Goal: Task Accomplishment & Management: Use online tool/utility

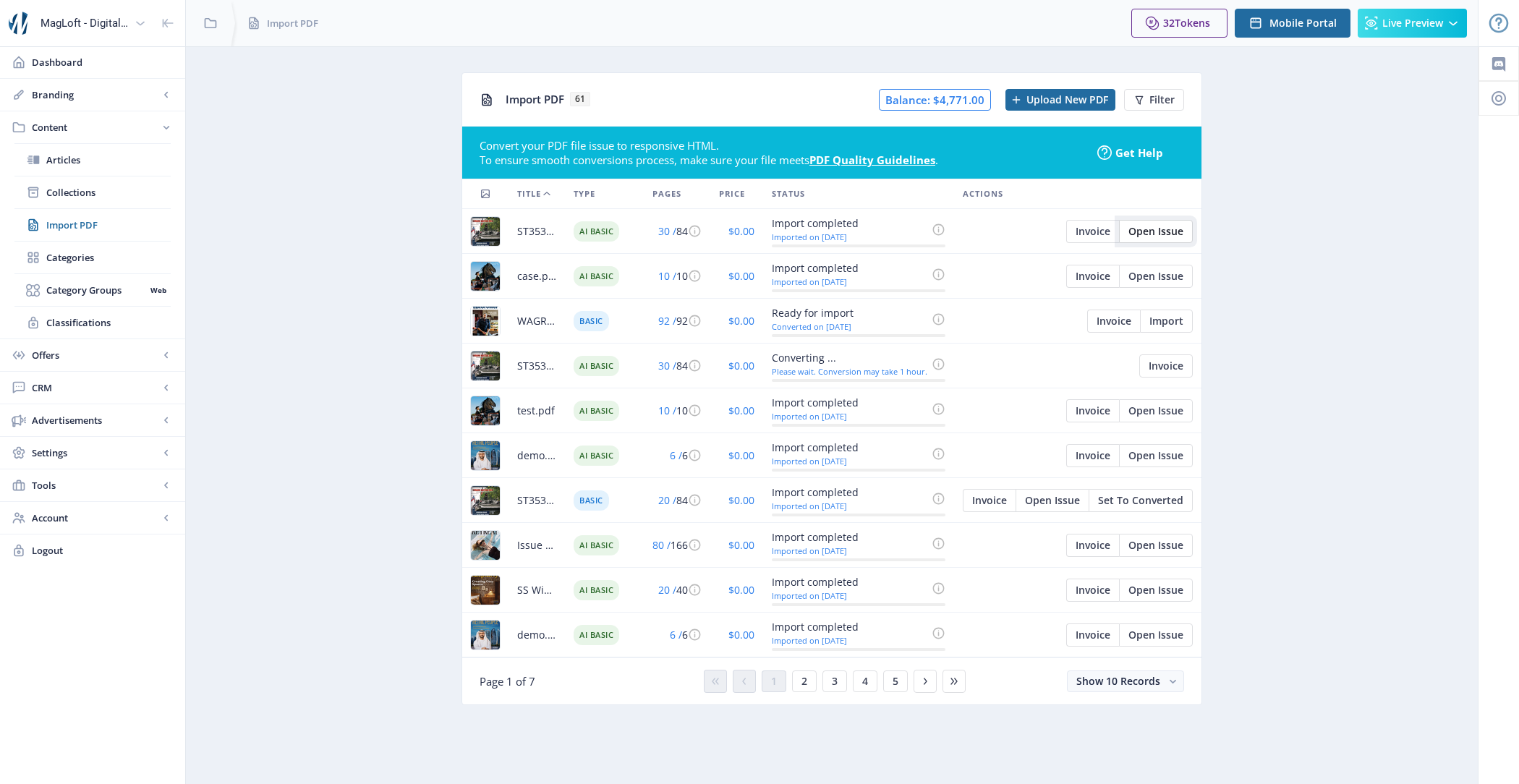
click at [1159, 225] on span "Open Issue" at bounding box center [1156, 231] width 55 height 12
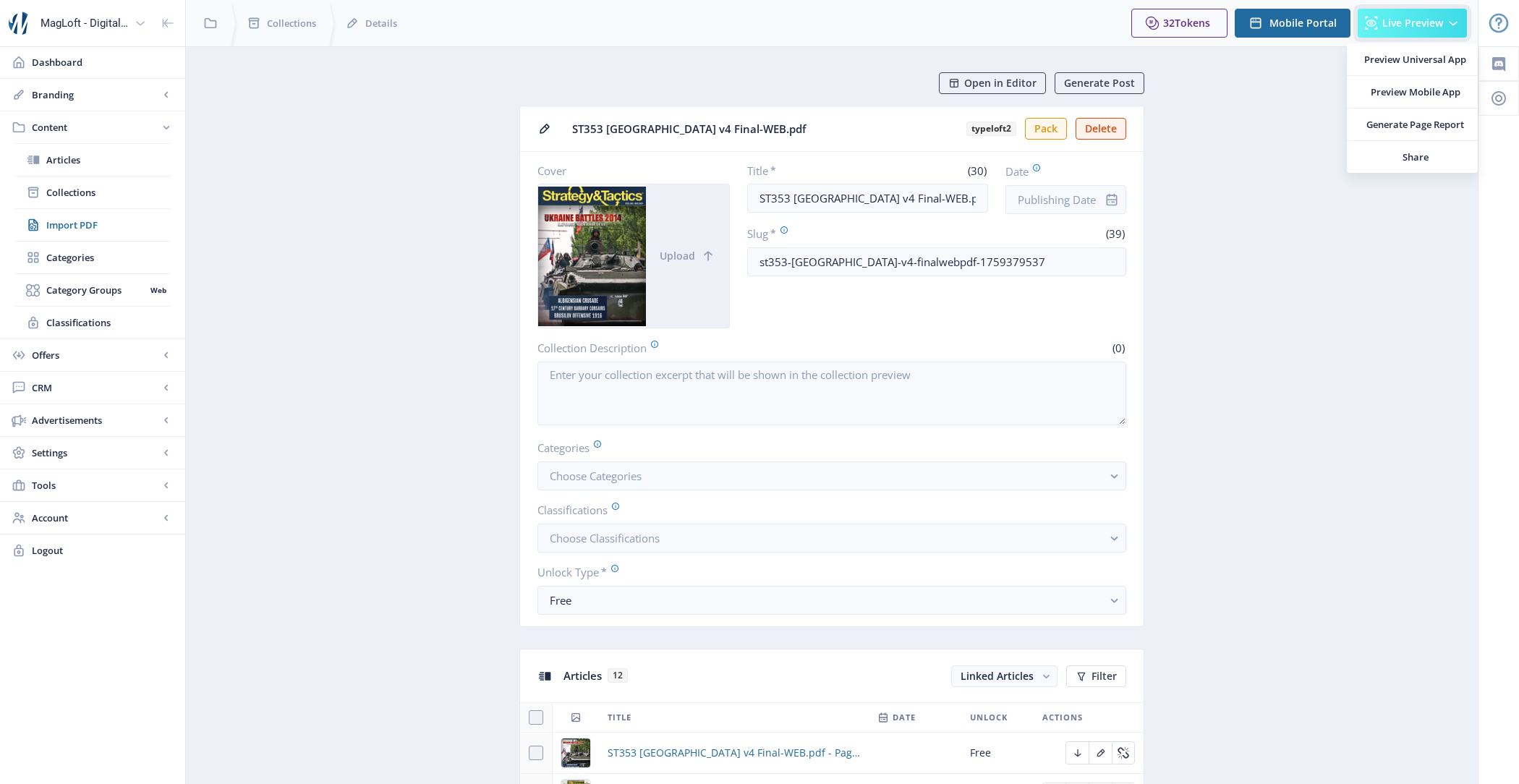
click at [1412, 27] on span "Live Preview" at bounding box center [1413, 23] width 61 height 12
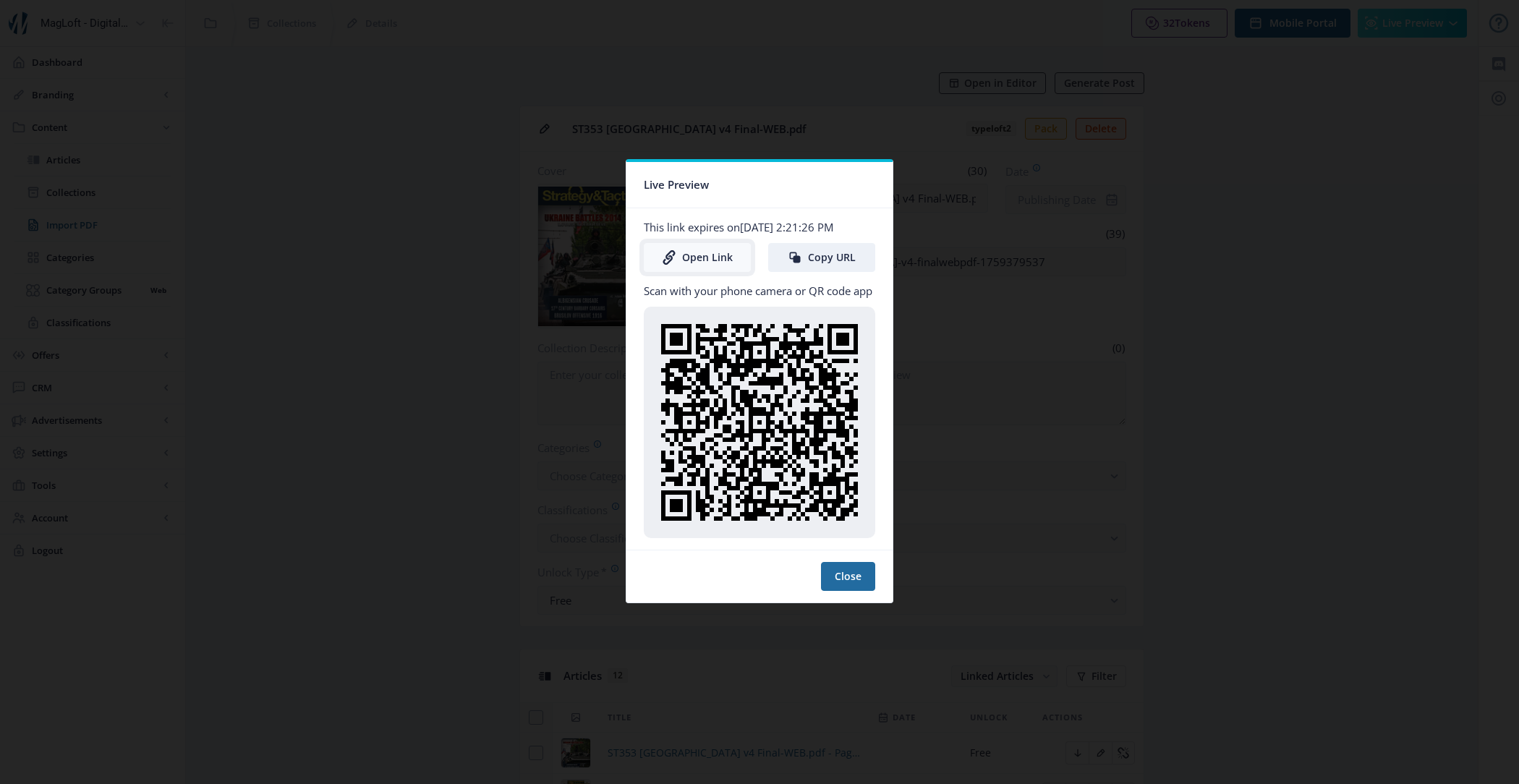
click at [698, 248] on link "Open Link" at bounding box center [697, 257] width 107 height 29
click at [846, 567] on button "Close" at bounding box center [848, 576] width 54 height 29
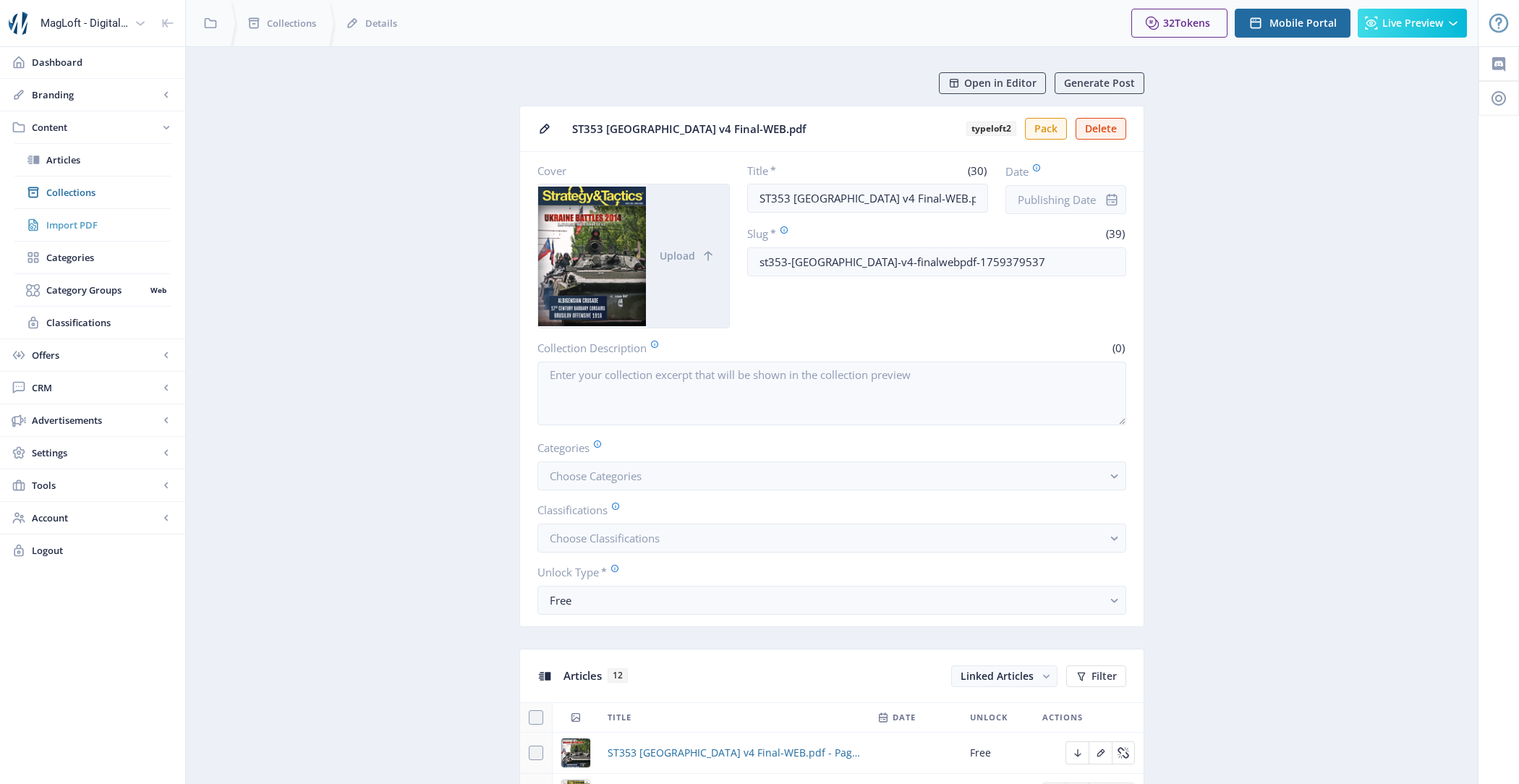
click at [104, 225] on span "Import PDF" at bounding box center [108, 225] width 124 height 14
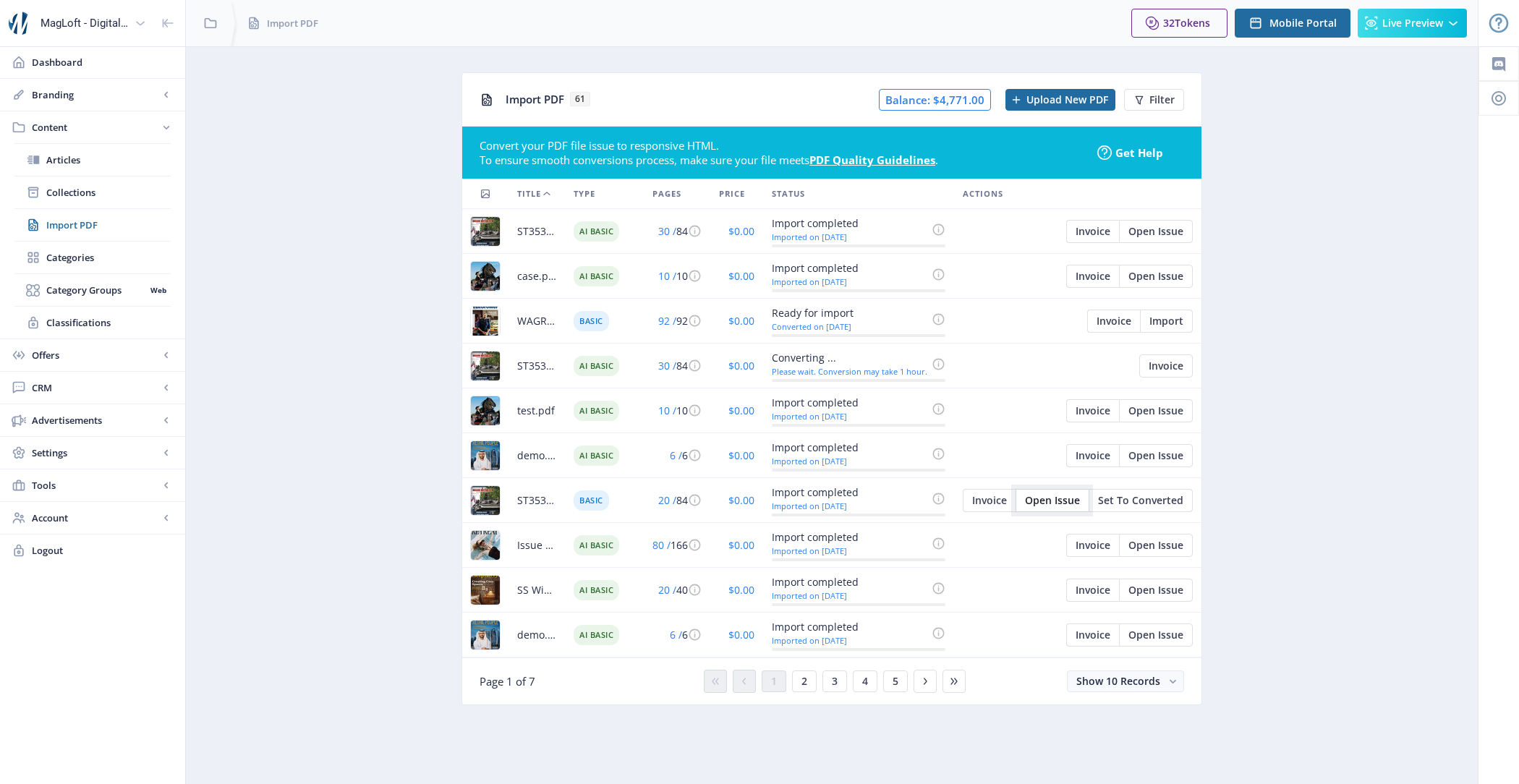
click at [1046, 499] on span "Open Issue" at bounding box center [1052, 500] width 55 height 12
click at [1145, 496] on span "Set To Converted" at bounding box center [1140, 500] width 85 height 12
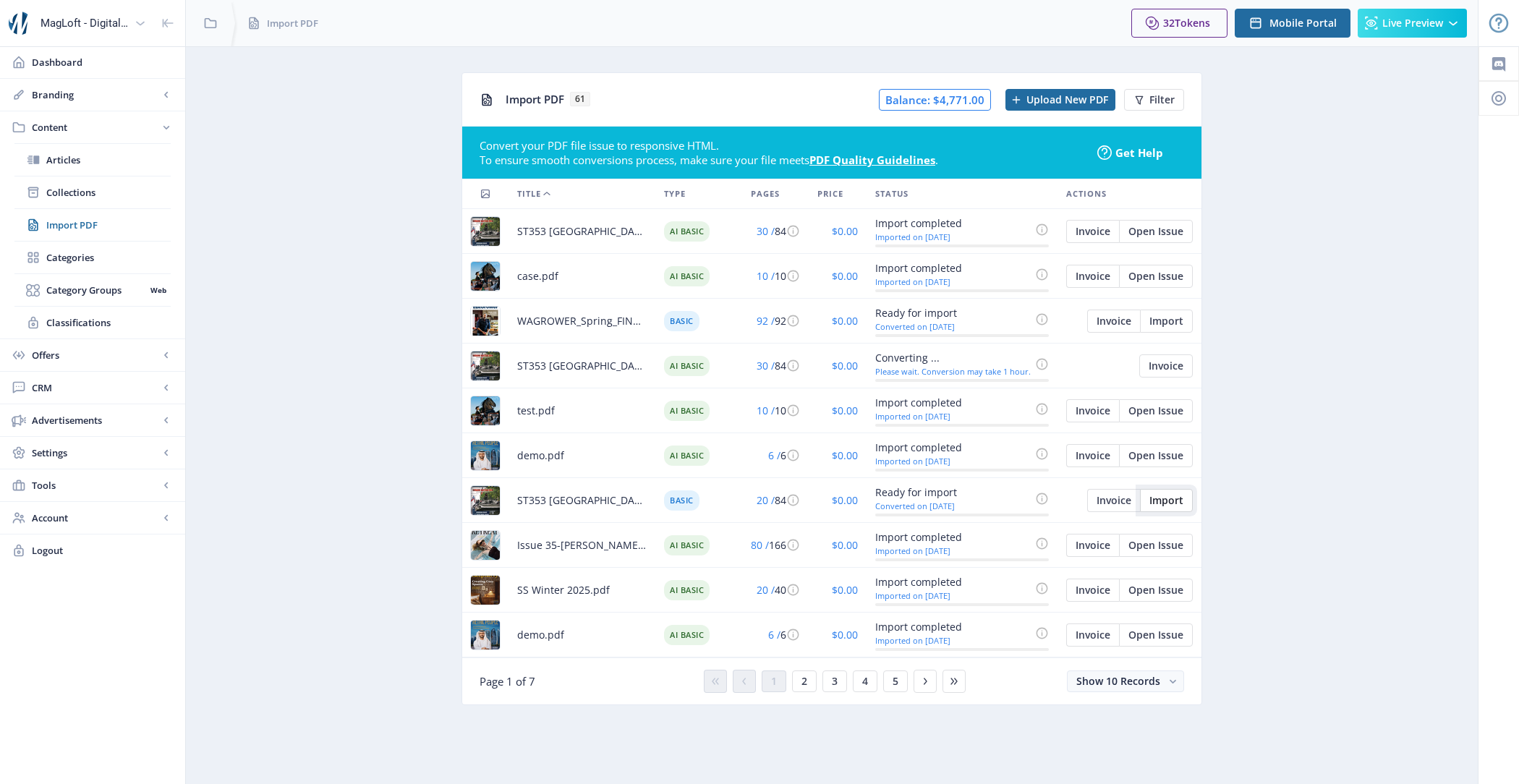
click at [1172, 498] on span "Import" at bounding box center [1166, 500] width 34 height 12
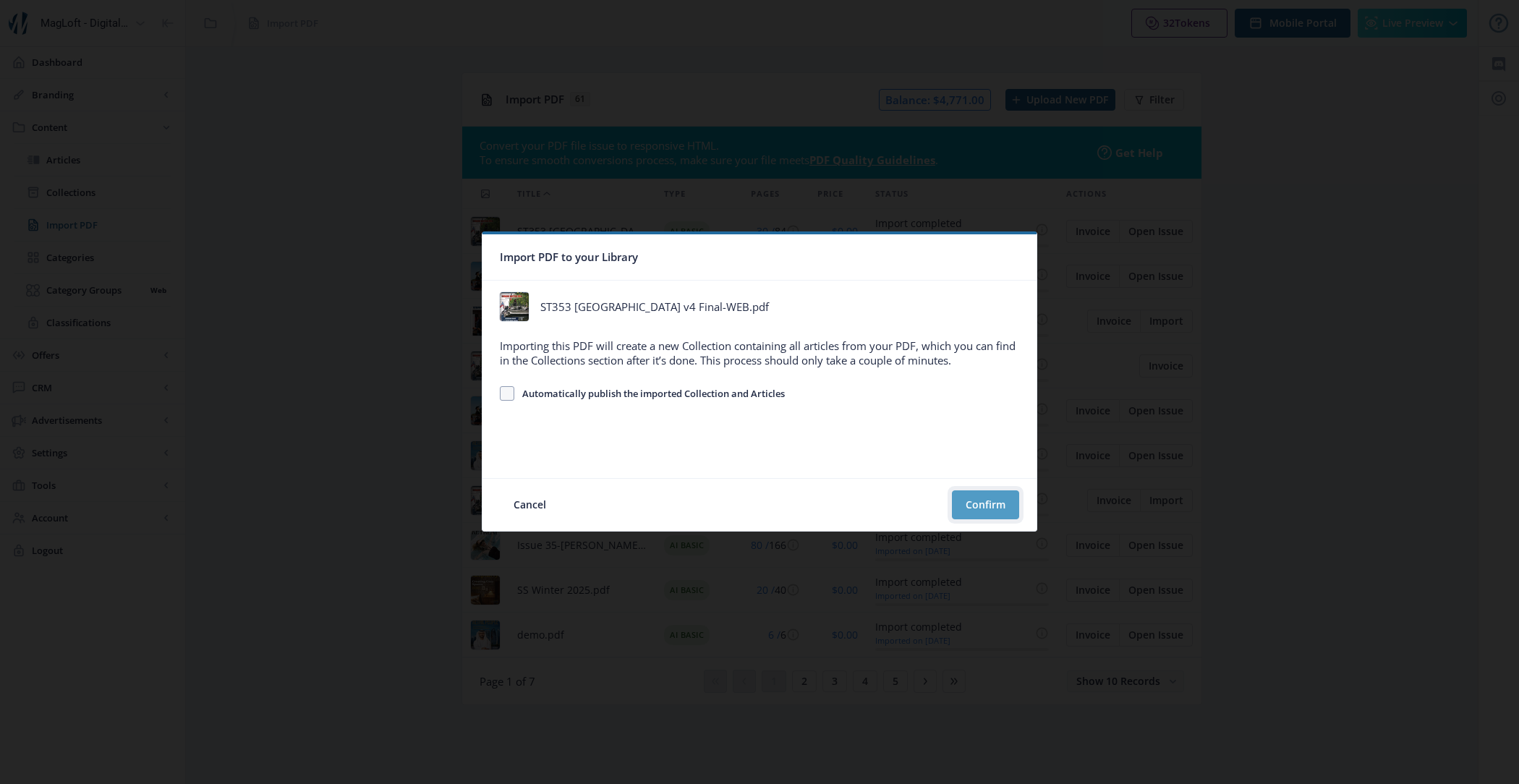
click at [970, 513] on button "Confirm" at bounding box center [986, 504] width 67 height 29
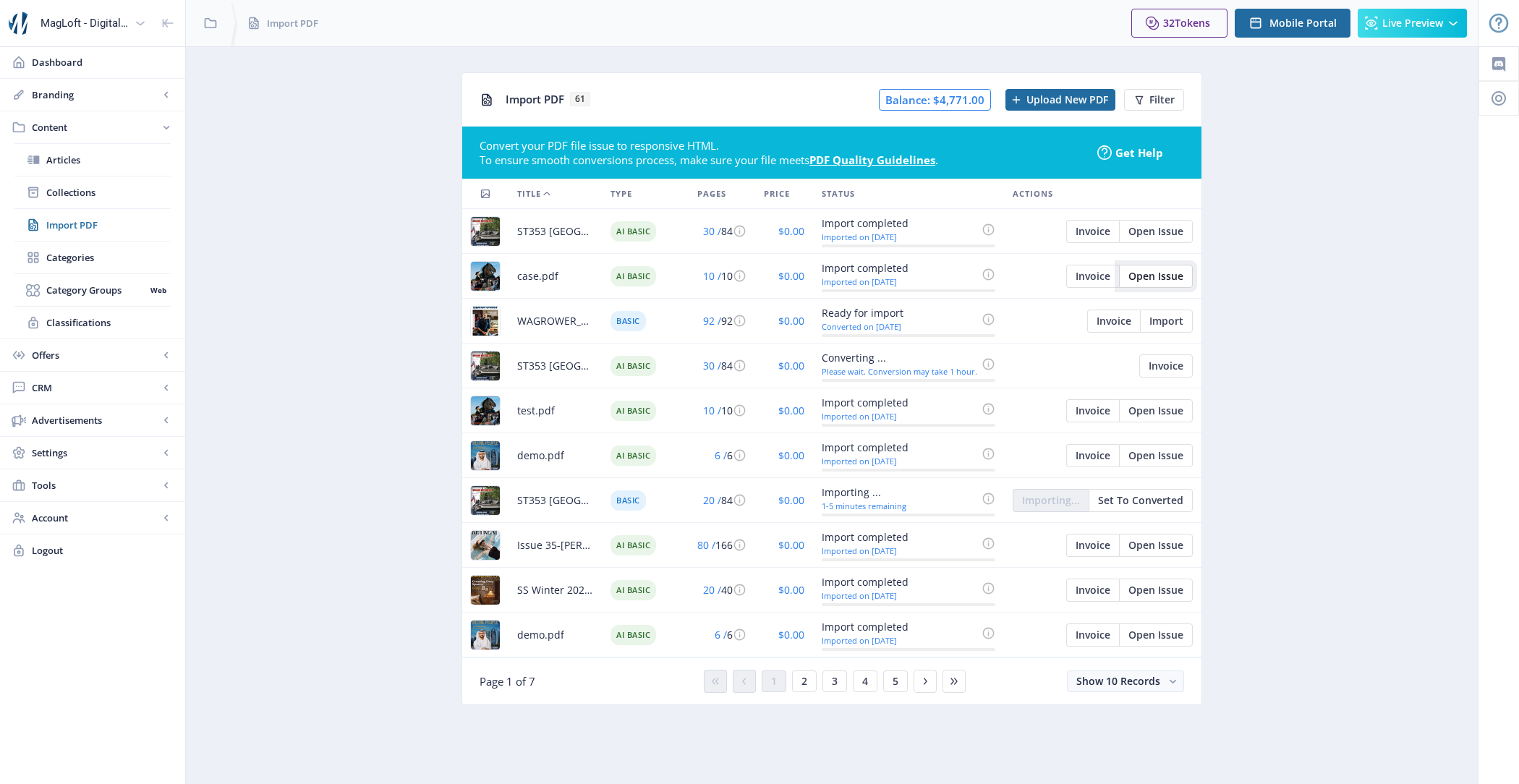
click at [1152, 276] on span "Open Issue" at bounding box center [1156, 276] width 55 height 12
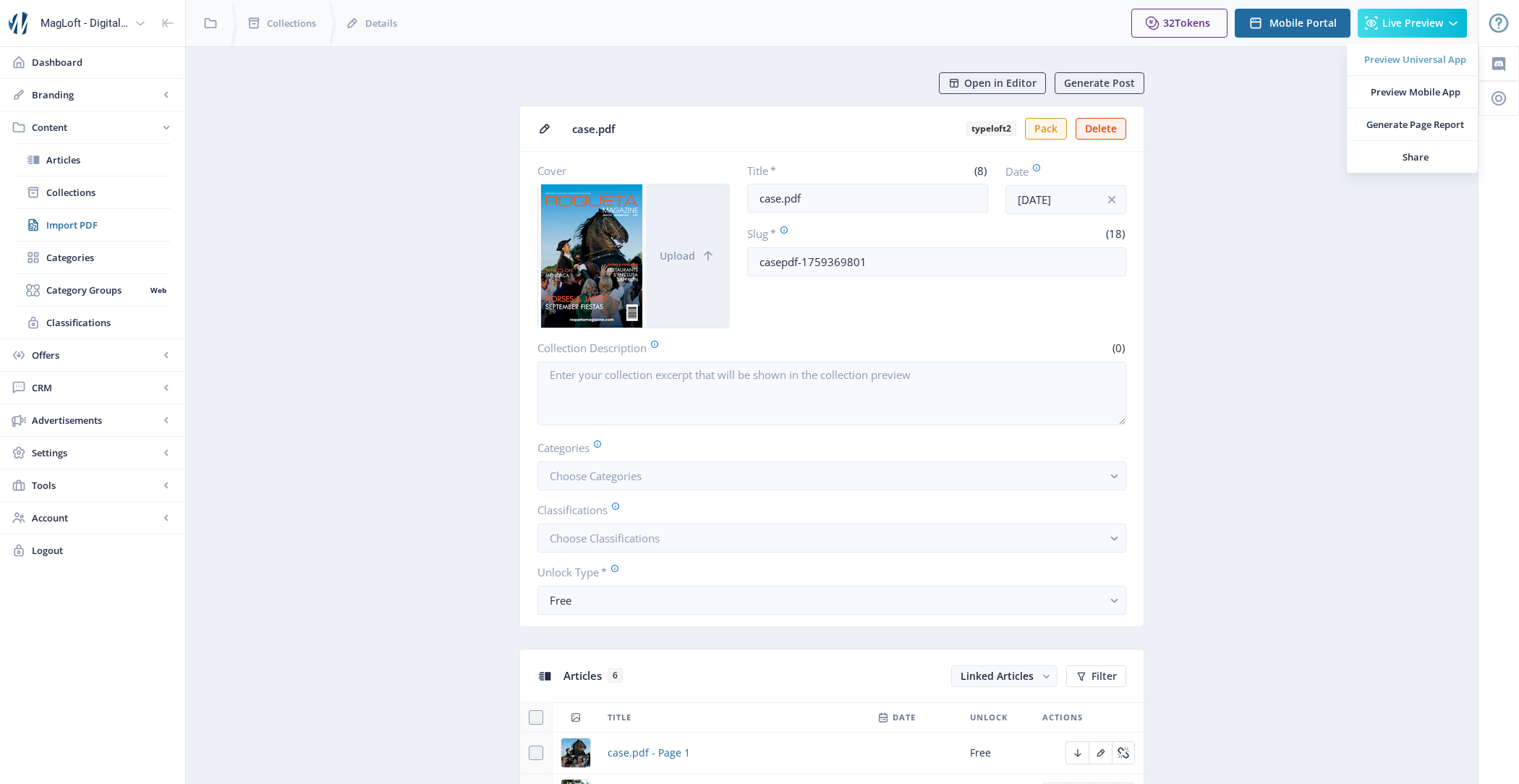
click at [1380, 68] on link "Preview Universal App" at bounding box center [1412, 59] width 131 height 32
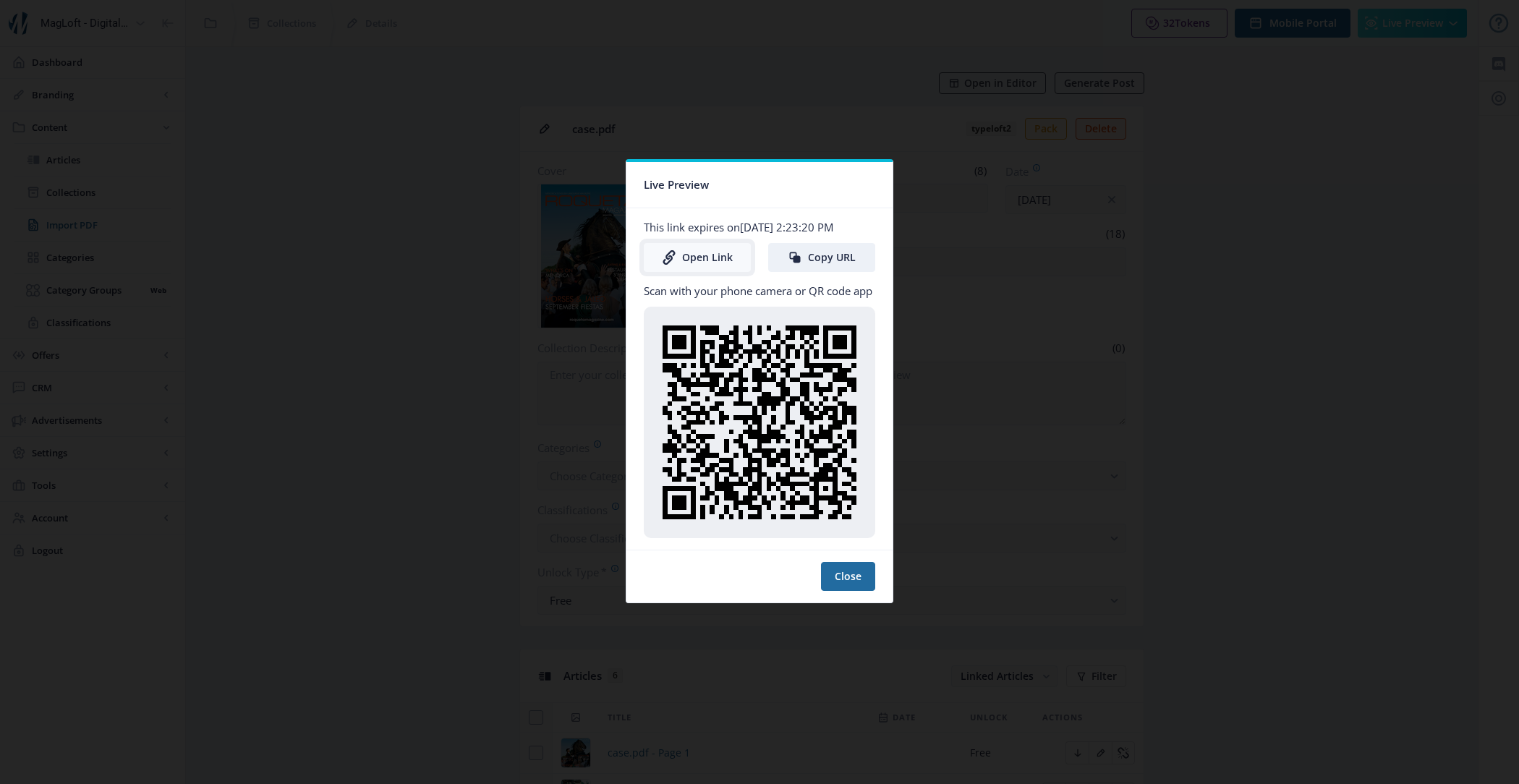
click at [693, 259] on link "Open Link" at bounding box center [697, 257] width 107 height 29
click at [841, 592] on nb-card-footer "Close" at bounding box center [760, 576] width 266 height 53
click at [848, 568] on button "Close" at bounding box center [848, 576] width 54 height 29
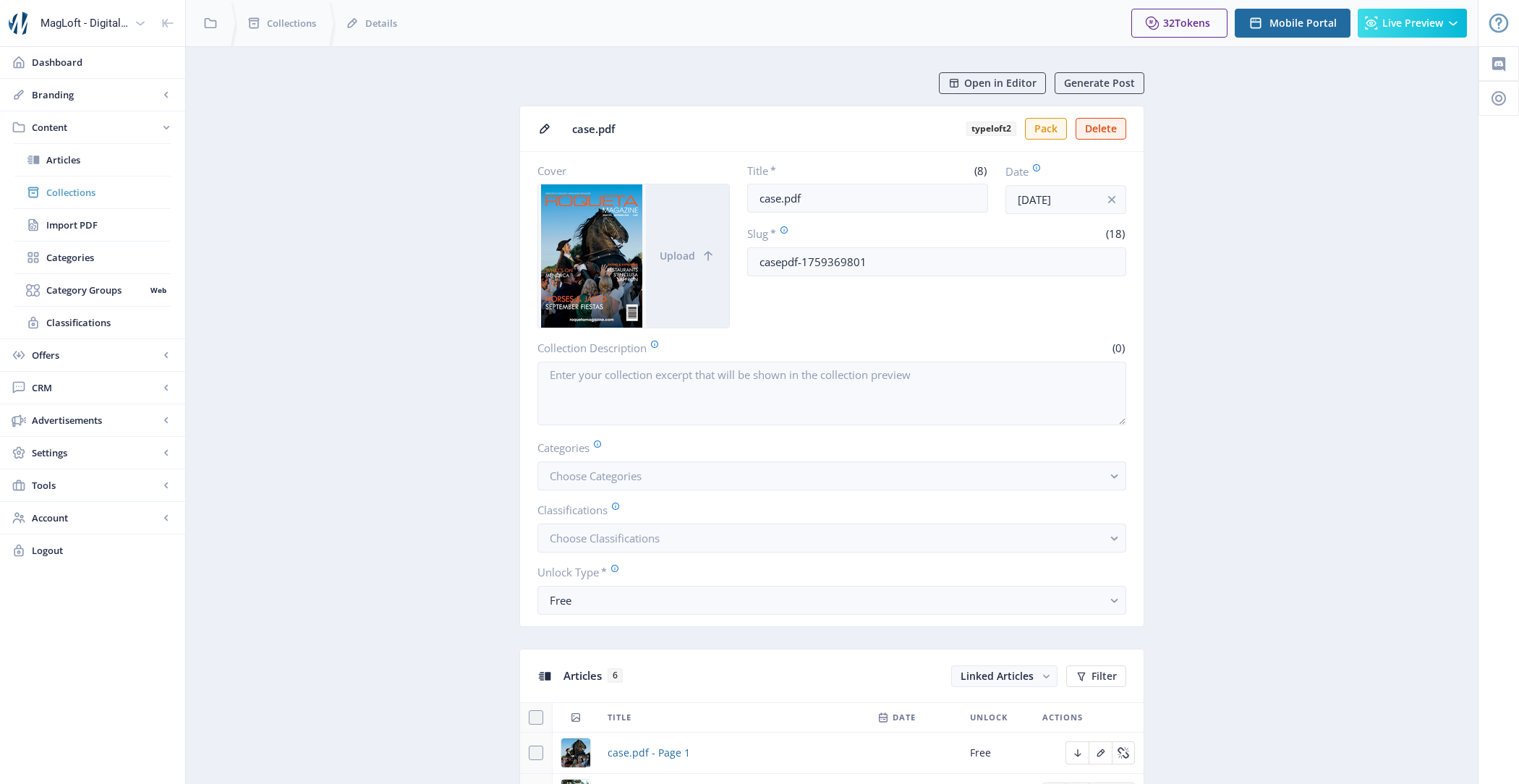
click at [90, 190] on span "Collections" at bounding box center [108, 192] width 124 height 14
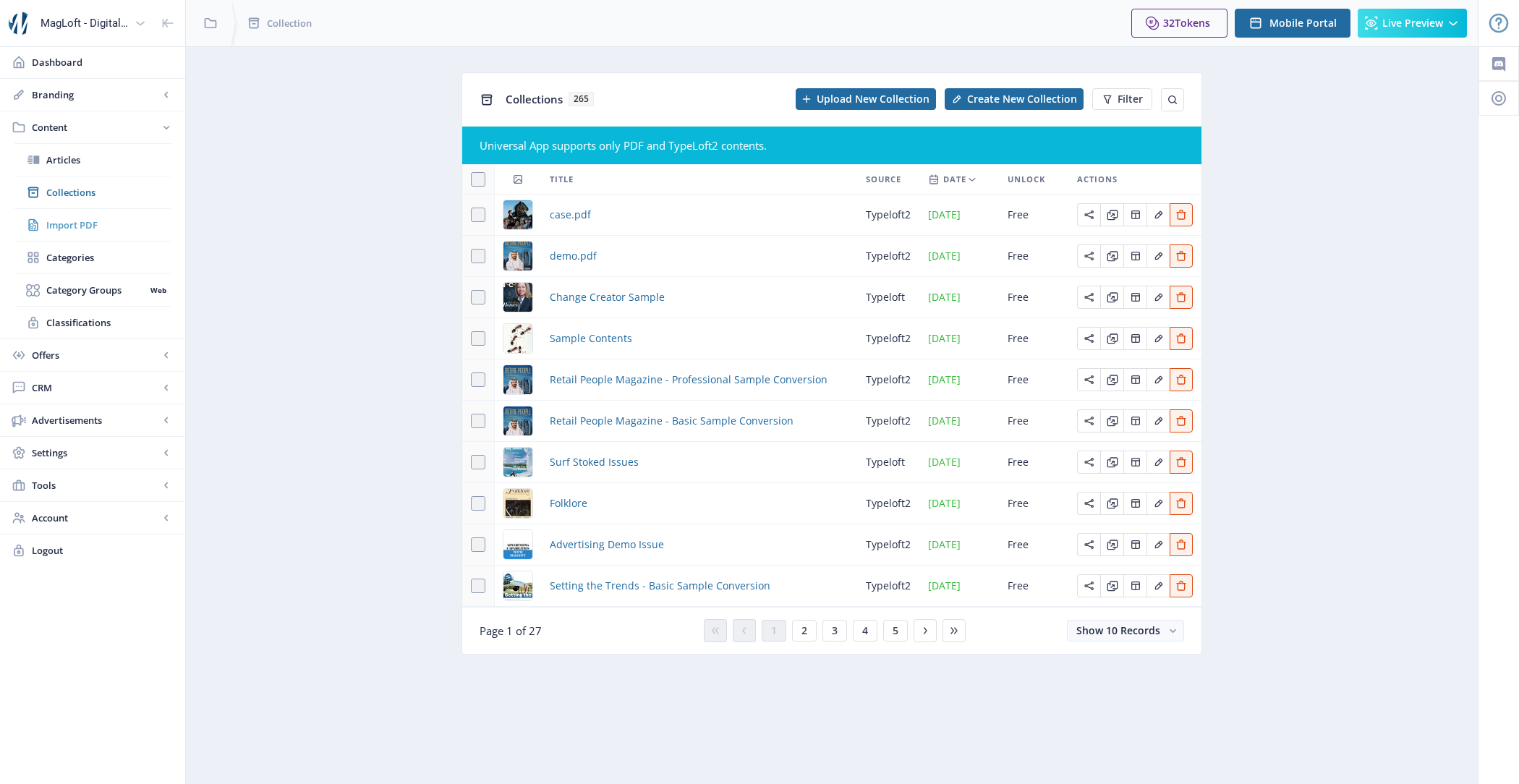
click at [100, 218] on span "Import PDF" at bounding box center [108, 225] width 124 height 14
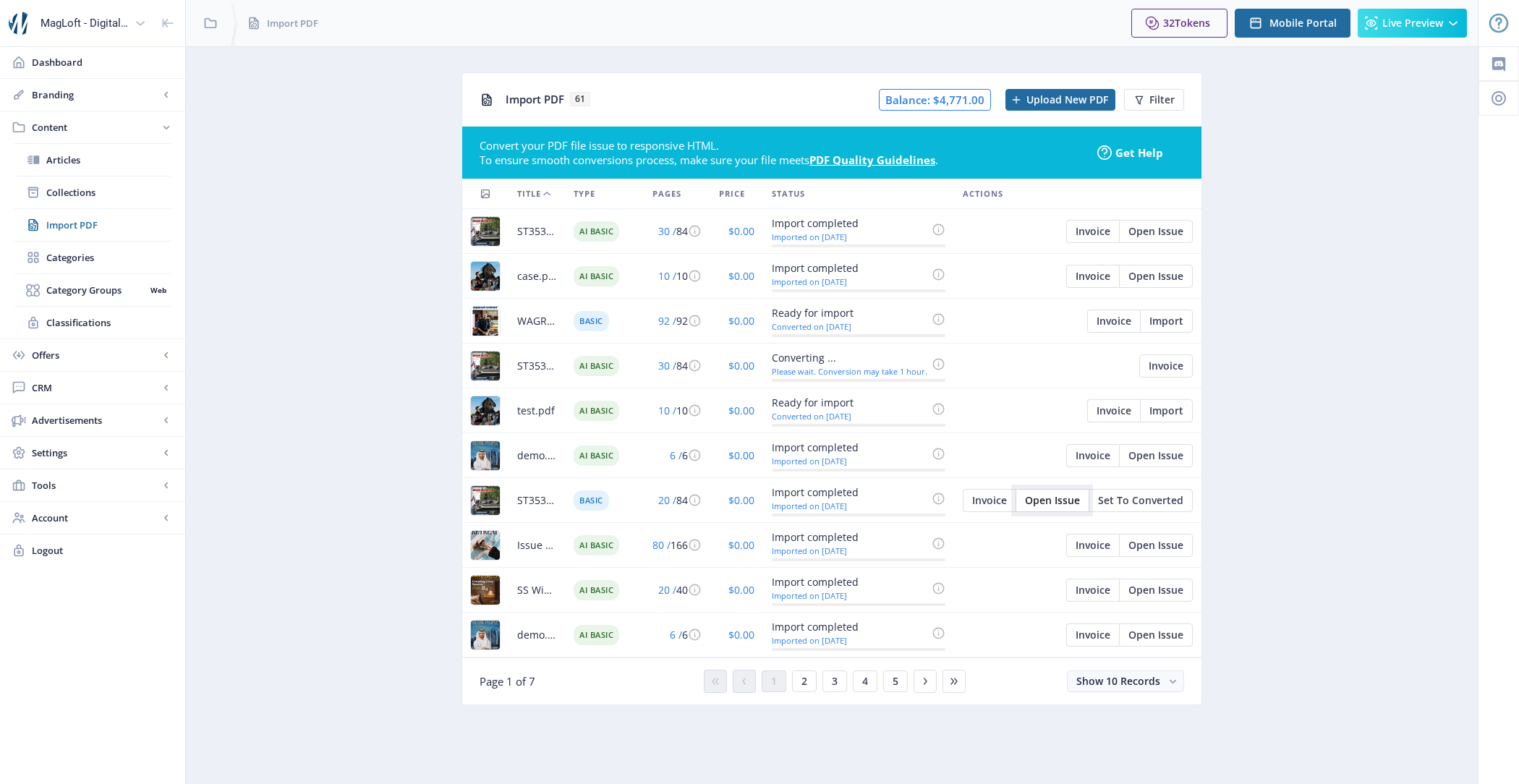
click at [1054, 499] on span "Open Issue" at bounding box center [1052, 500] width 55 height 12
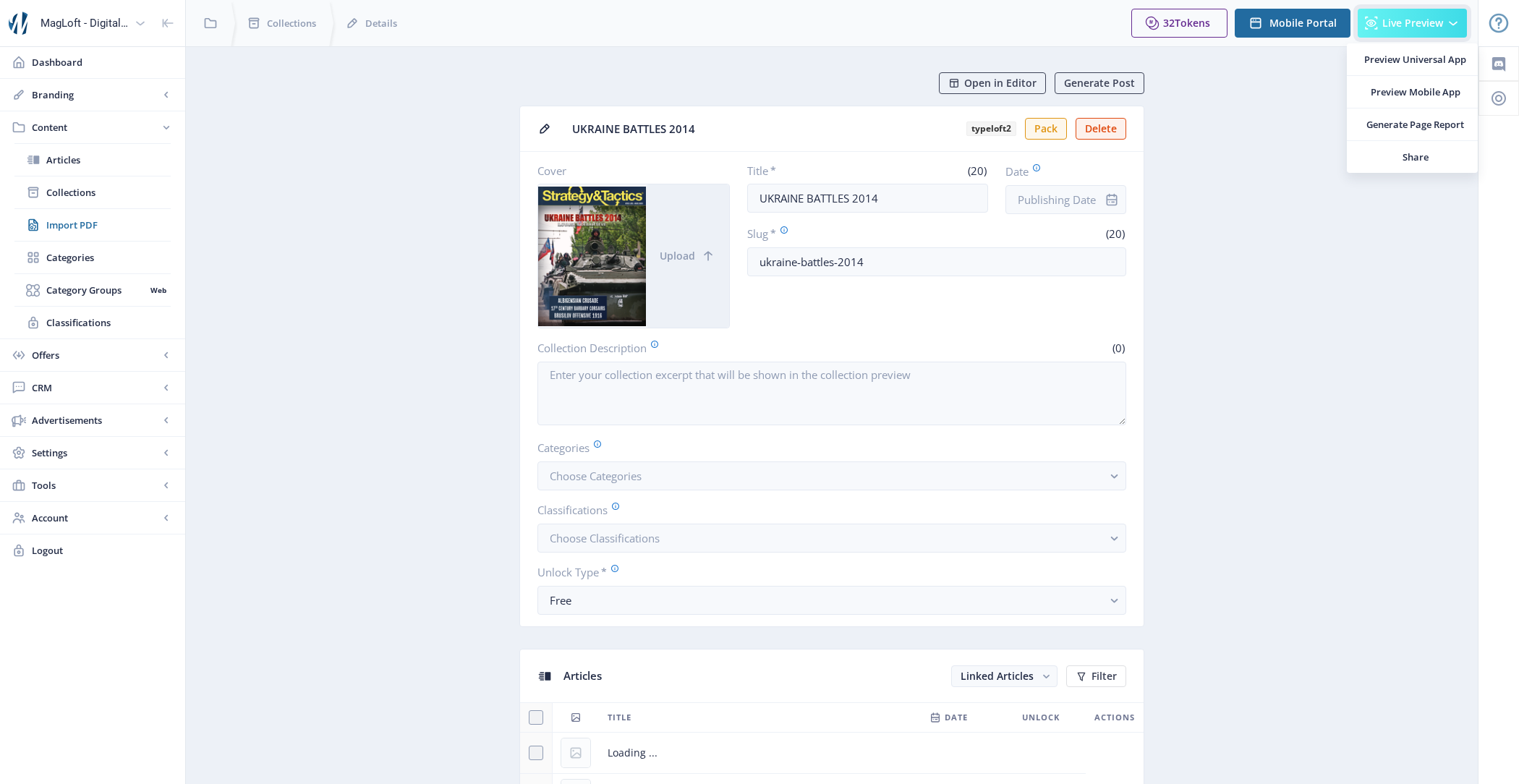
click at [1407, 33] on button "Live Preview" at bounding box center [1412, 23] width 109 height 29
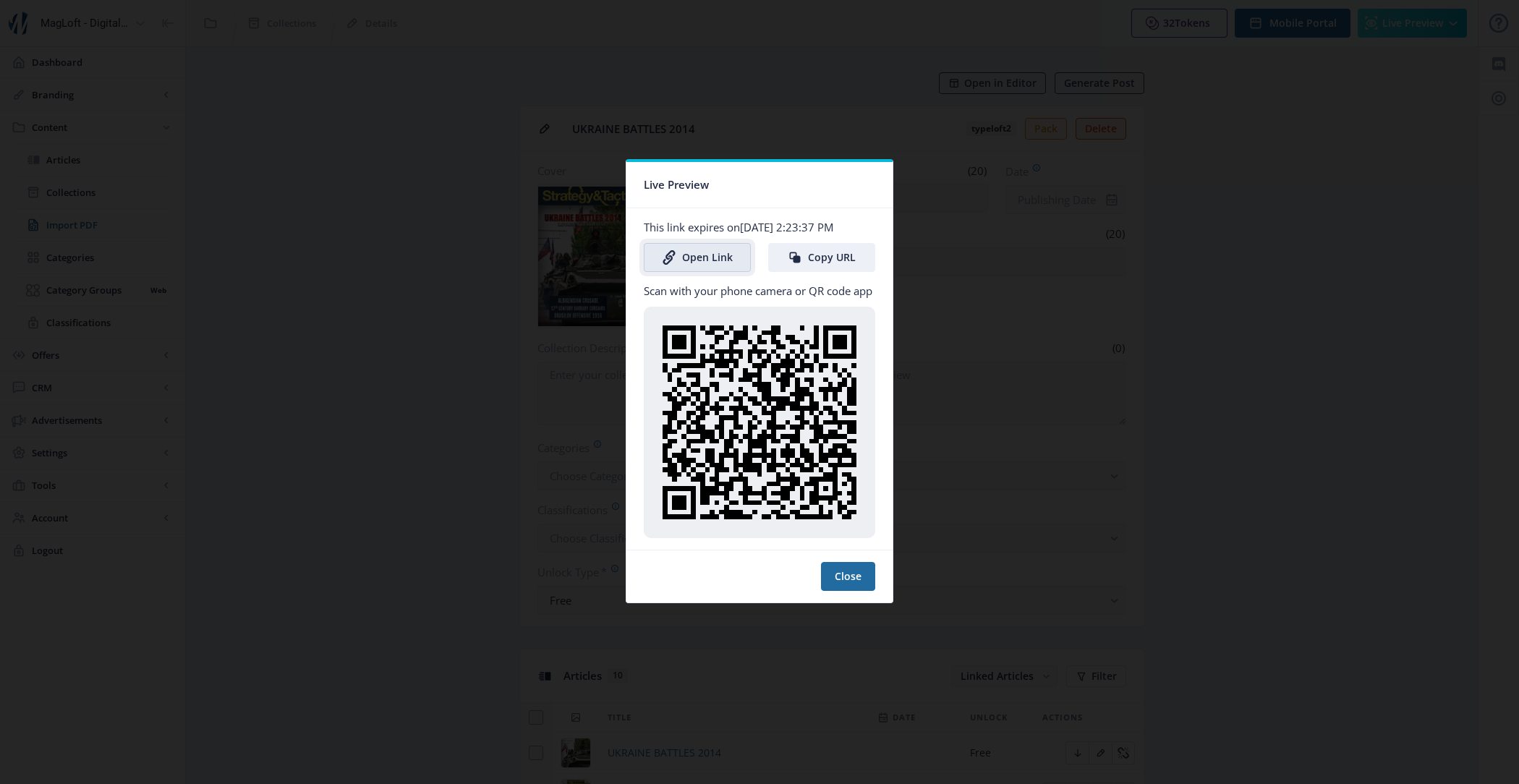
click at [697, 259] on link "Open Link" at bounding box center [697, 257] width 107 height 29
click at [845, 582] on button "Close" at bounding box center [848, 576] width 54 height 29
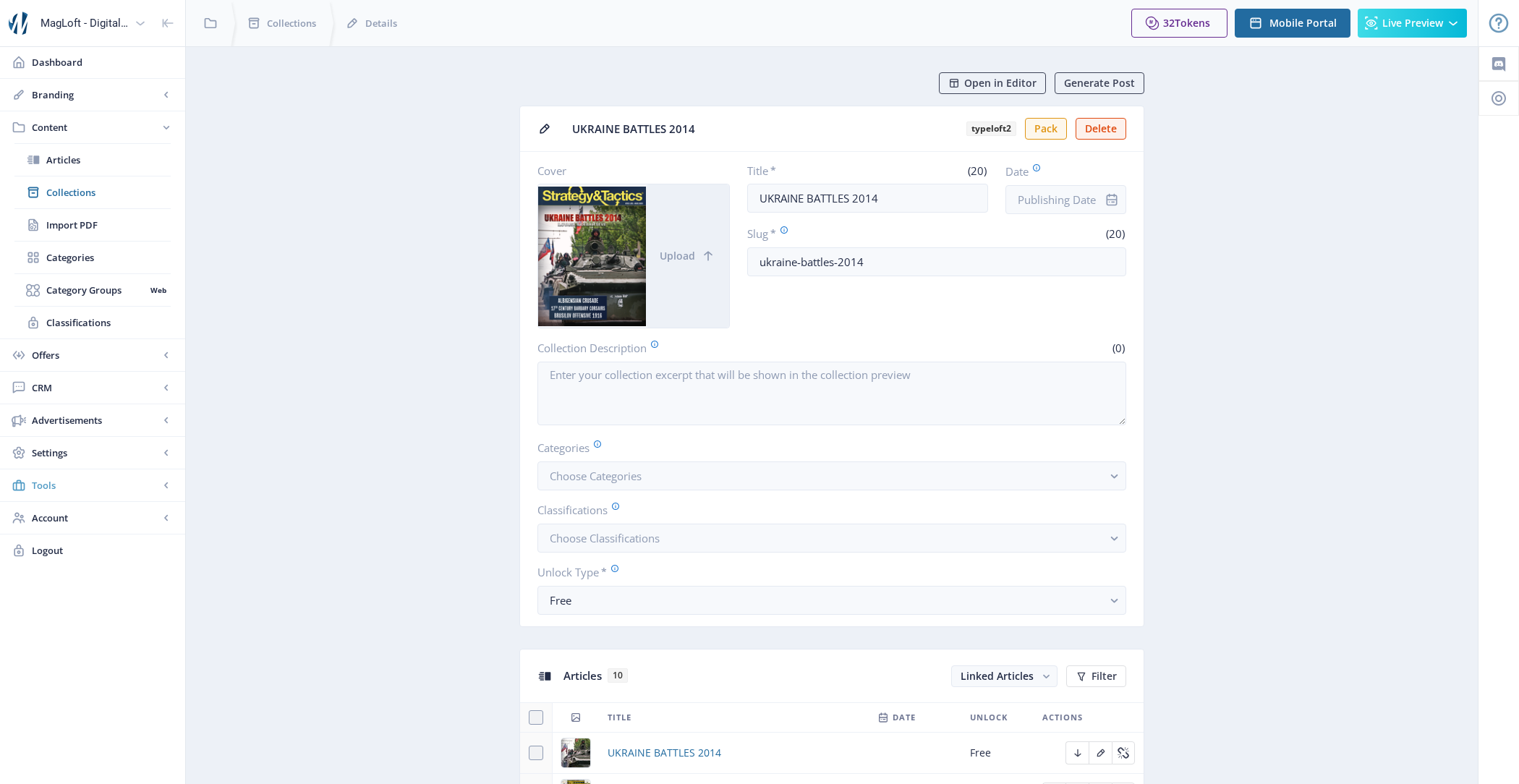
click at [85, 482] on span "Tools" at bounding box center [96, 485] width 128 height 14
click at [91, 264] on link "Settings" at bounding box center [92, 257] width 185 height 32
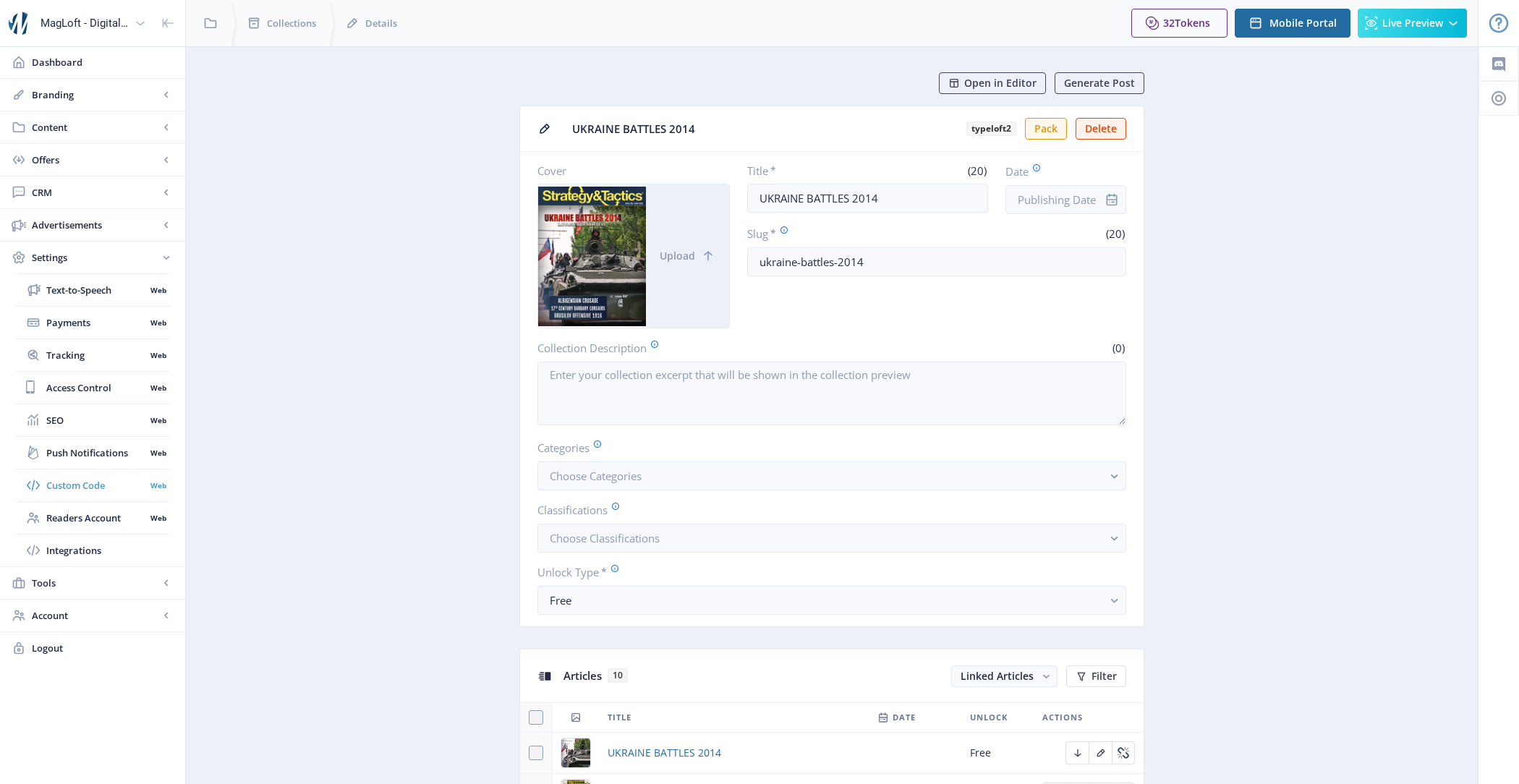
click at [100, 489] on link "Custom Code Web" at bounding box center [92, 485] width 156 height 32
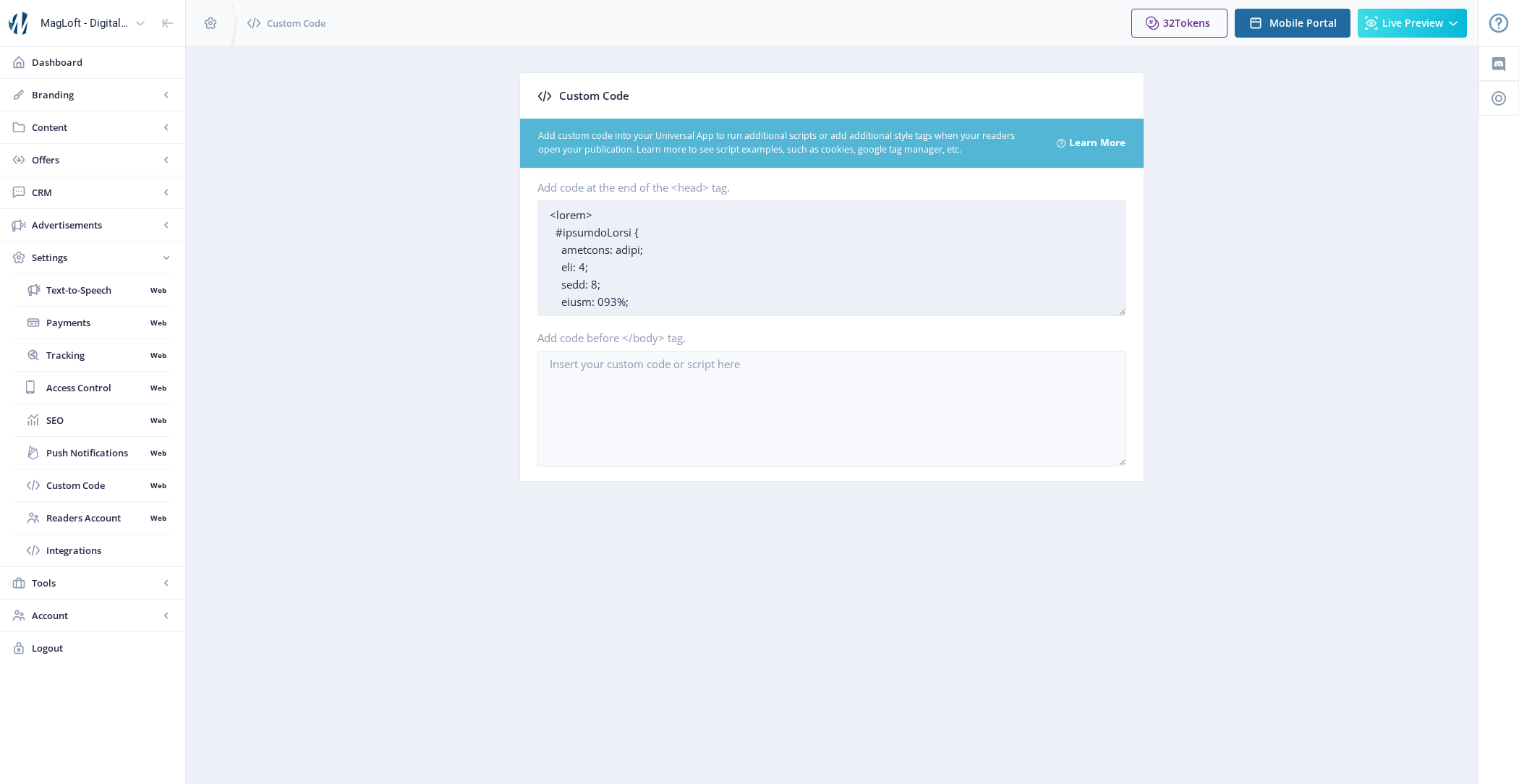
click at [735, 306] on textarea "Add code at the end of the <head> tag." at bounding box center [831, 257] width 589 height 116
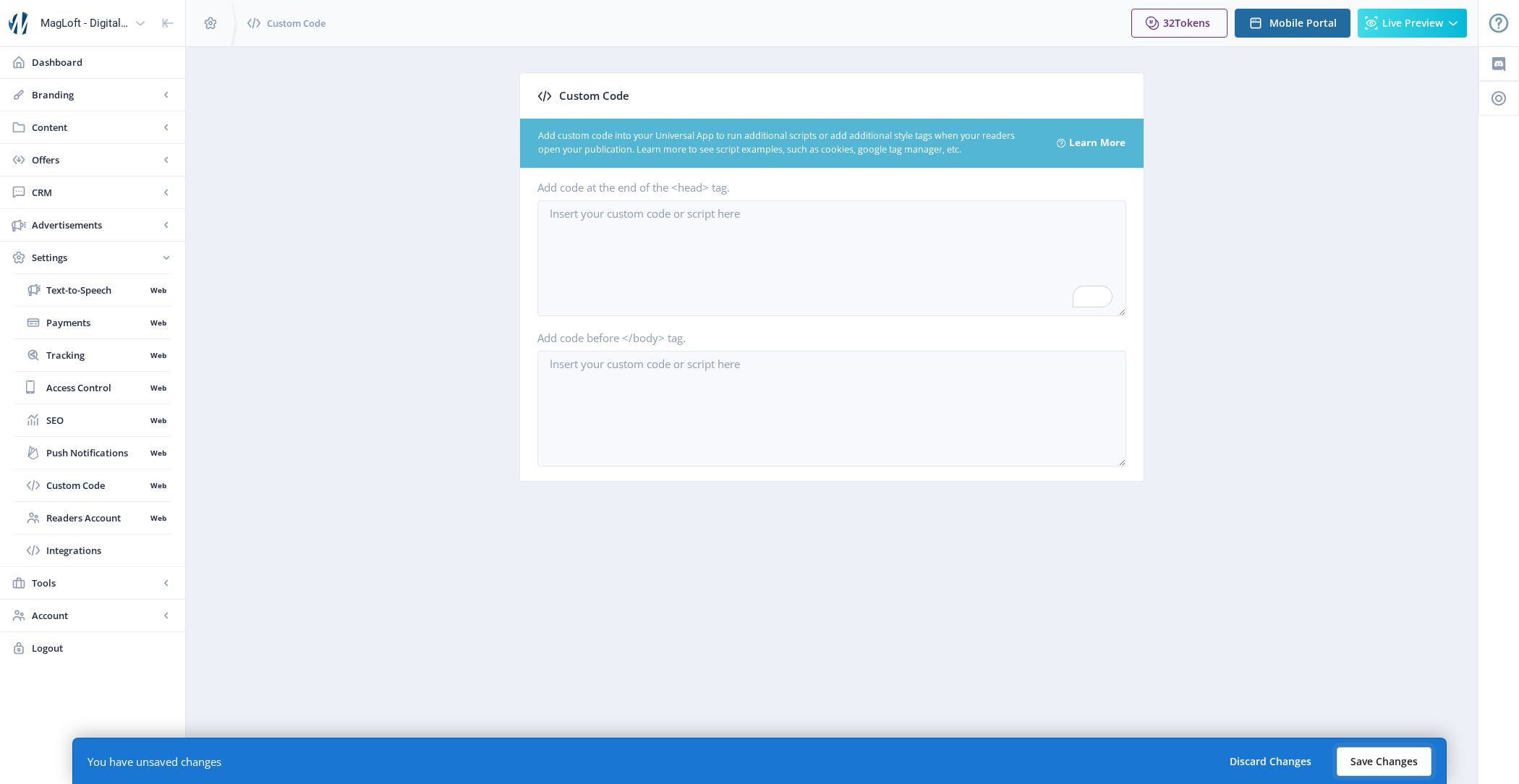
click at [1391, 758] on button "Save Changes" at bounding box center [1384, 762] width 95 height 29
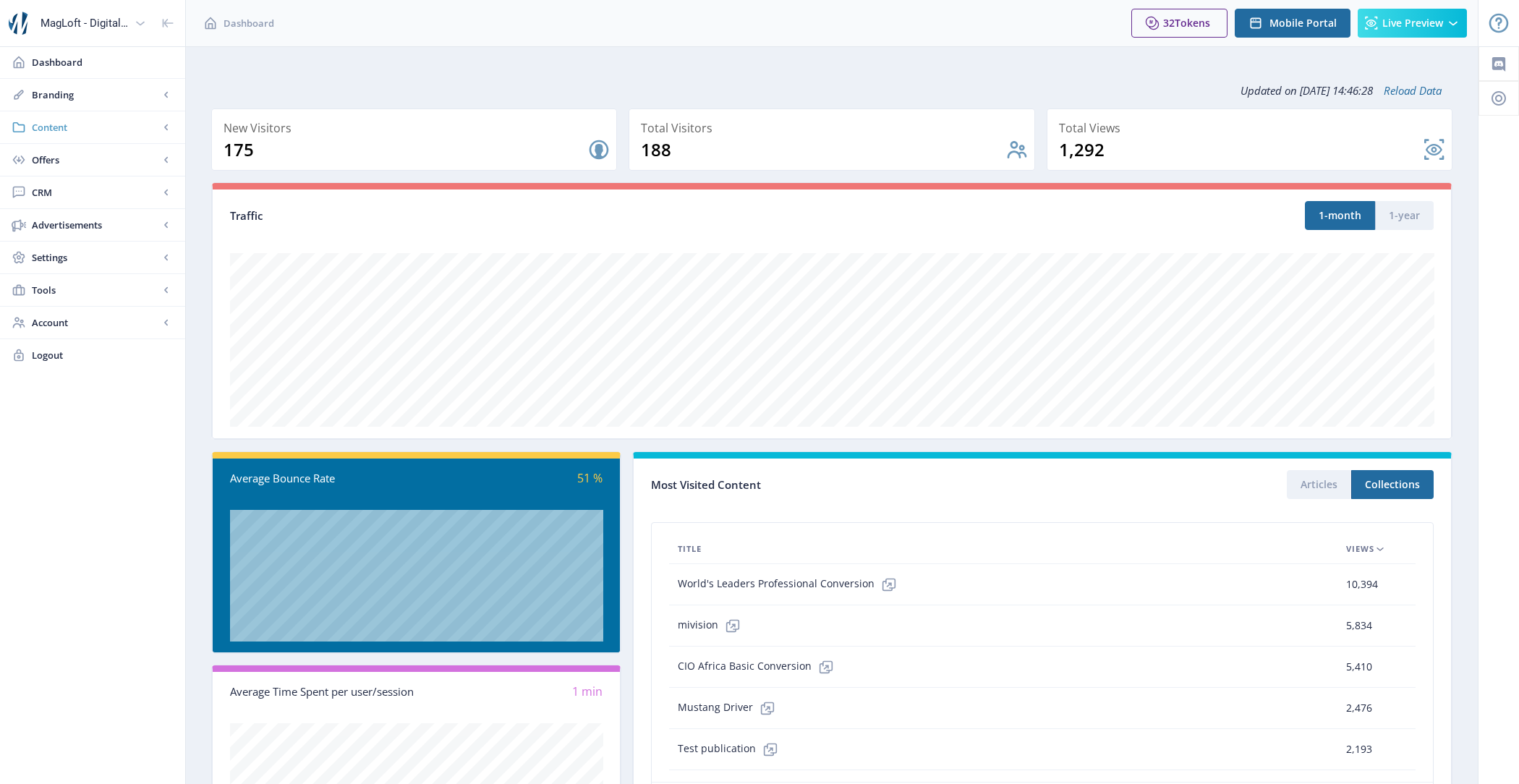
click at [80, 128] on span "Content" at bounding box center [96, 127] width 128 height 14
click at [109, 221] on span "Import PDF" at bounding box center [108, 225] width 124 height 14
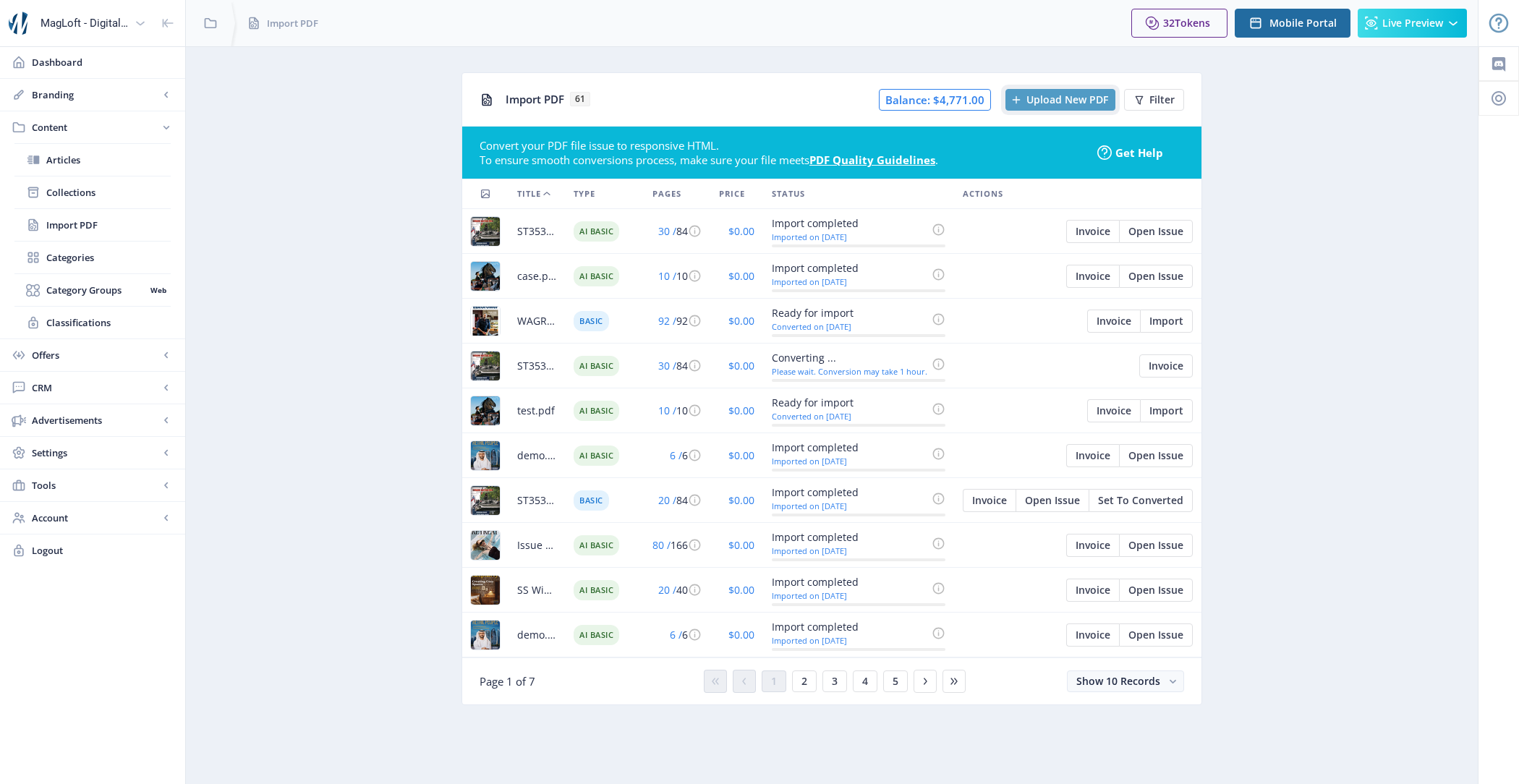
click at [1041, 99] on span "Upload New PDF" at bounding box center [1067, 100] width 82 height 12
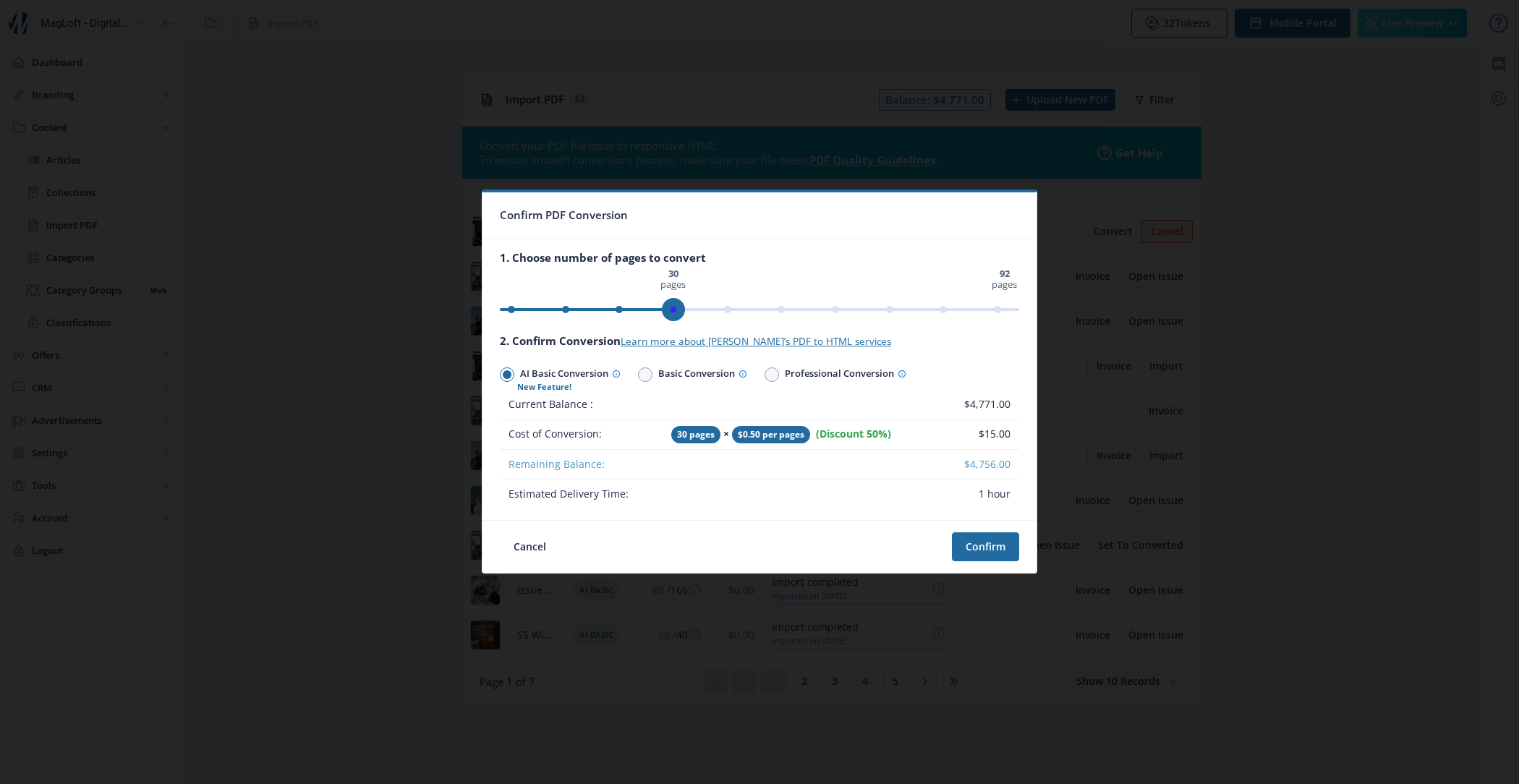
drag, startPoint x: 1007, startPoint y: 309, endPoint x: 671, endPoint y: 315, distance: 336.1
click at [671, 315] on span "ngx-slider" at bounding box center [673, 309] width 23 height 23
click at [998, 545] on button "Confirm" at bounding box center [986, 547] width 67 height 29
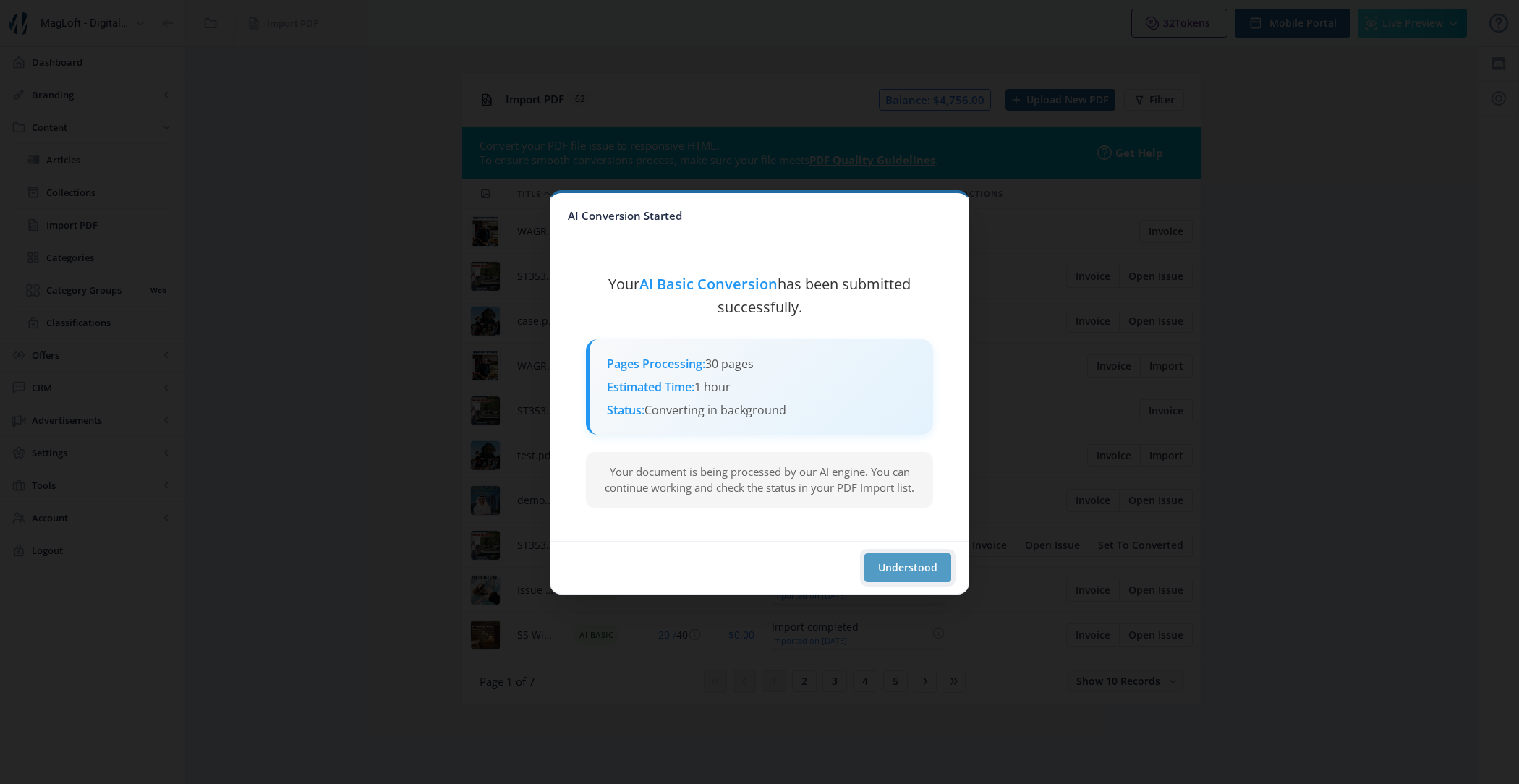
click at [933, 568] on button "Understood" at bounding box center [908, 567] width 87 height 29
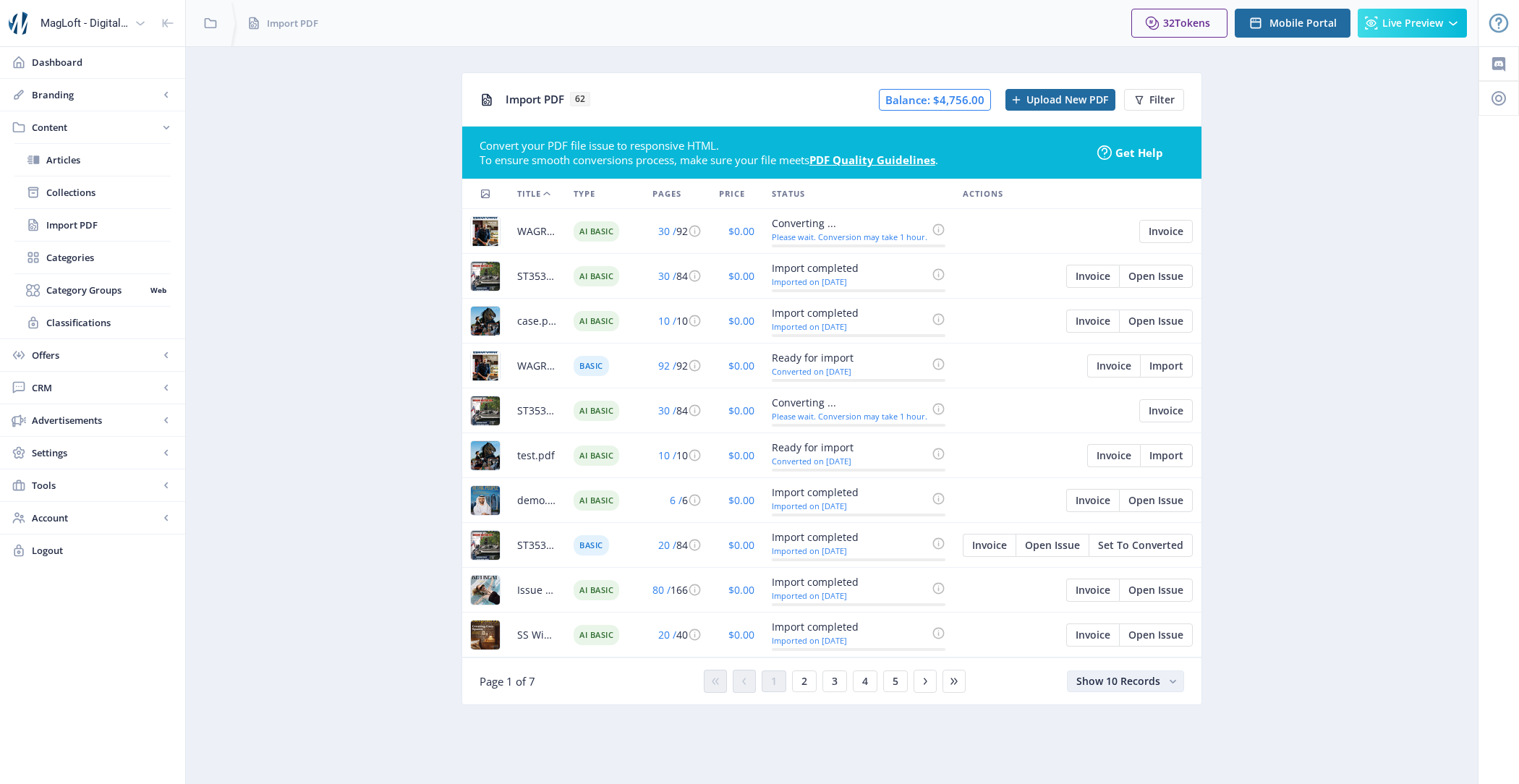
click at [1178, 674] on rect "button" at bounding box center [1172, 681] width 15 height 15
click at [1150, 643] on nb-option "Show 100 Records" at bounding box center [1127, 646] width 114 height 26
click at [1159, 237] on button "Open Issue" at bounding box center [1156, 231] width 74 height 23
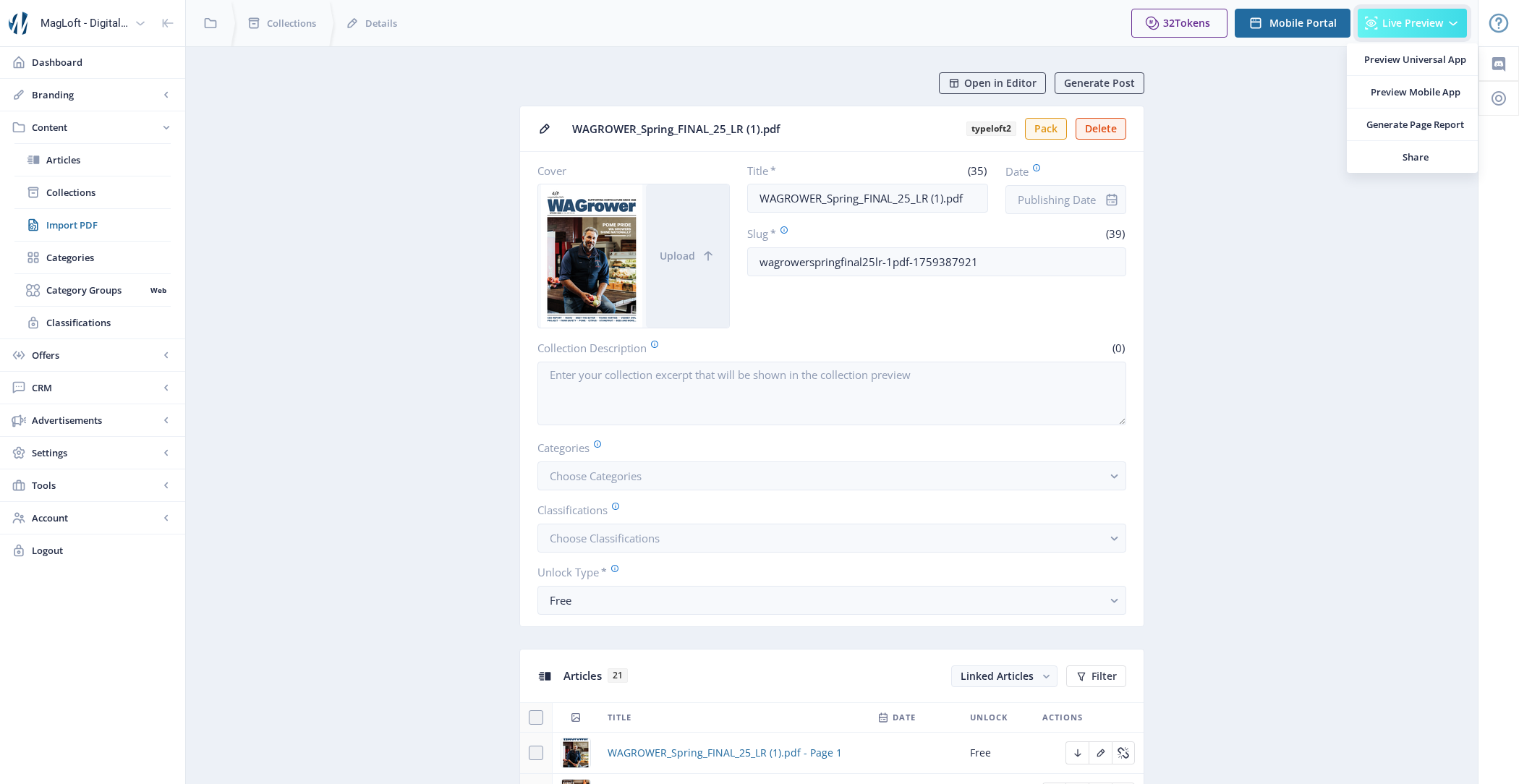
click at [1416, 18] on span "Live Preview" at bounding box center [1413, 23] width 61 height 12
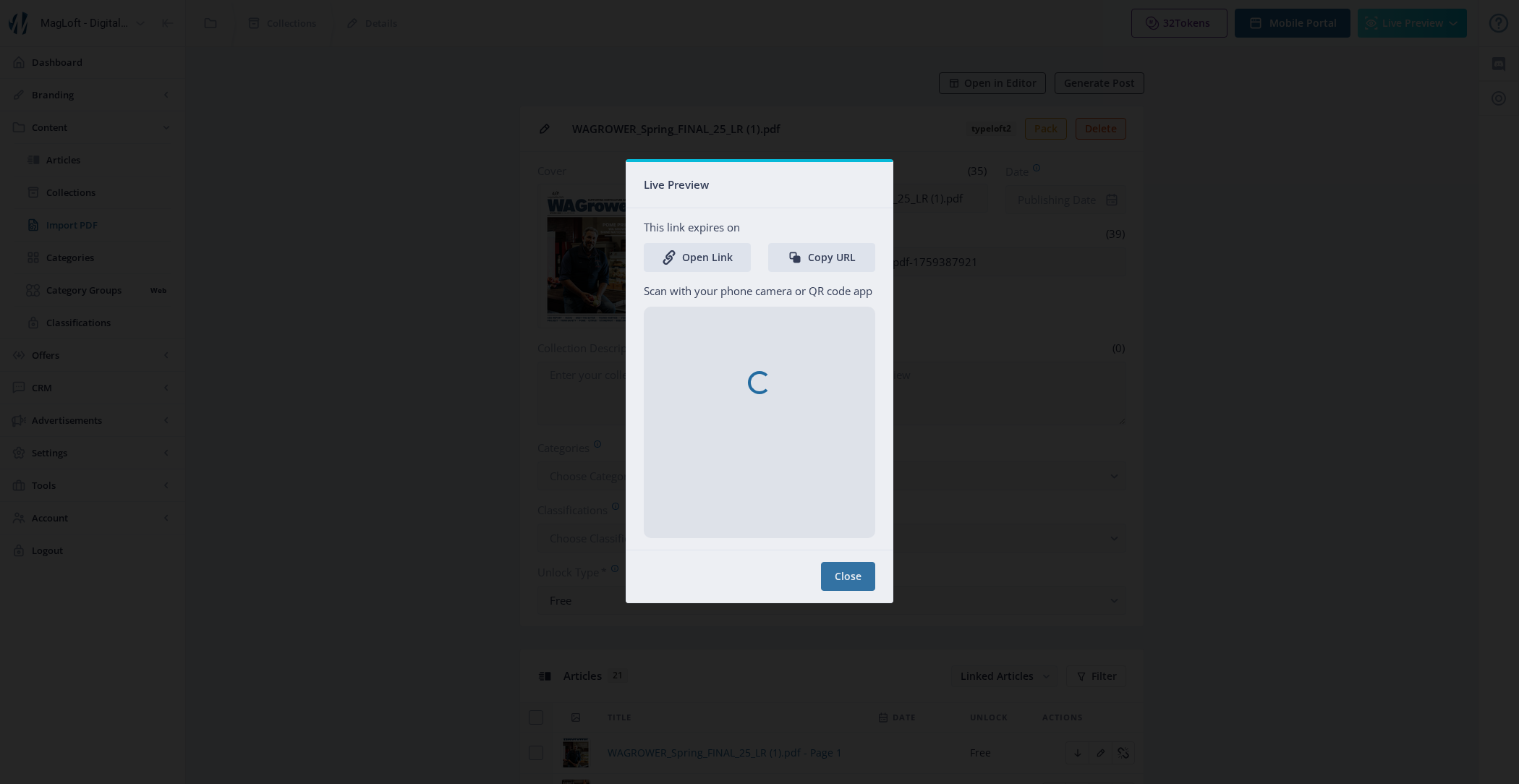
click at [694, 261] on nb-spinner at bounding box center [760, 382] width 266 height 441
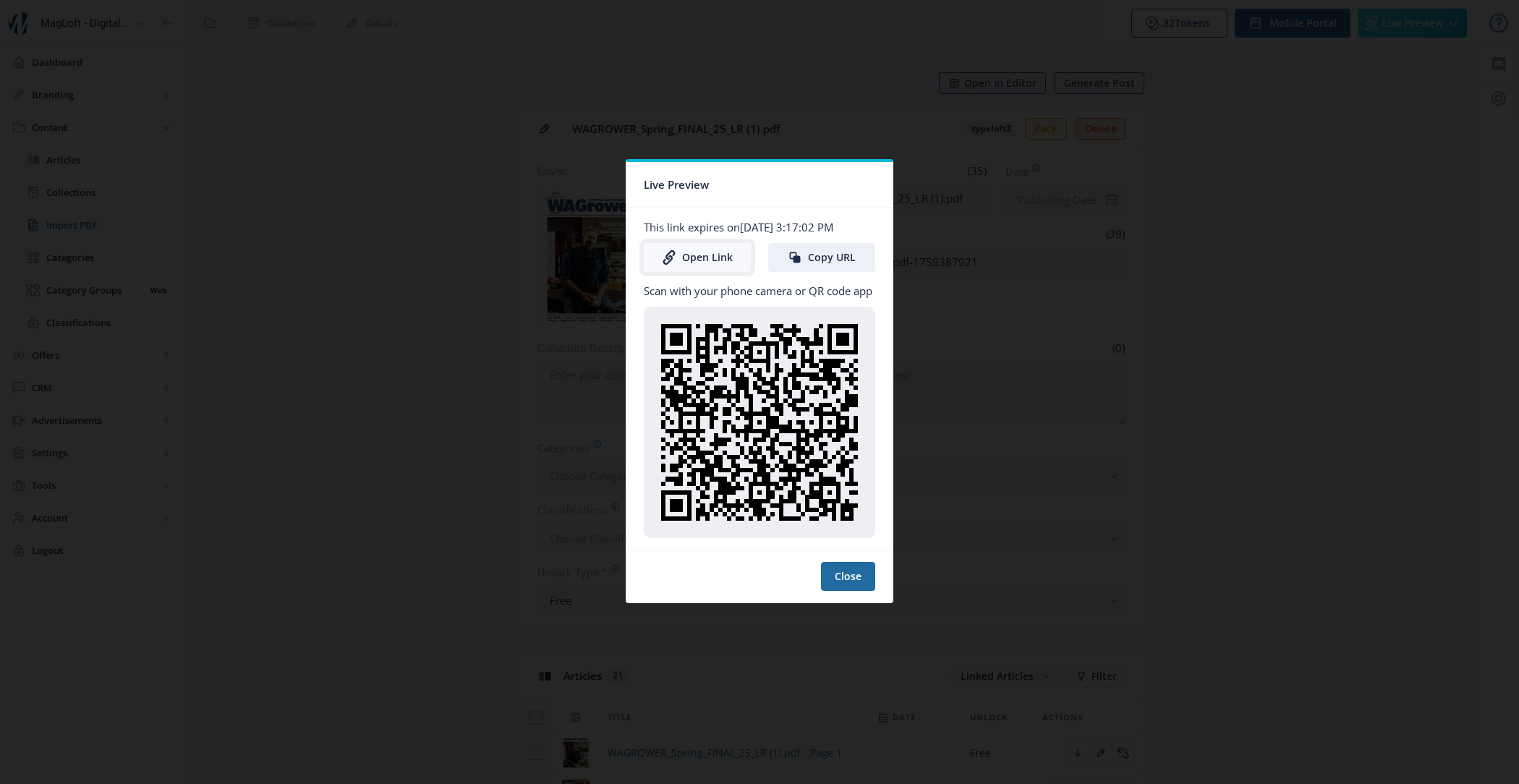
click at [703, 268] on link "Open Link" at bounding box center [697, 257] width 107 height 29
